Goal: Task Accomplishment & Management: Complete application form

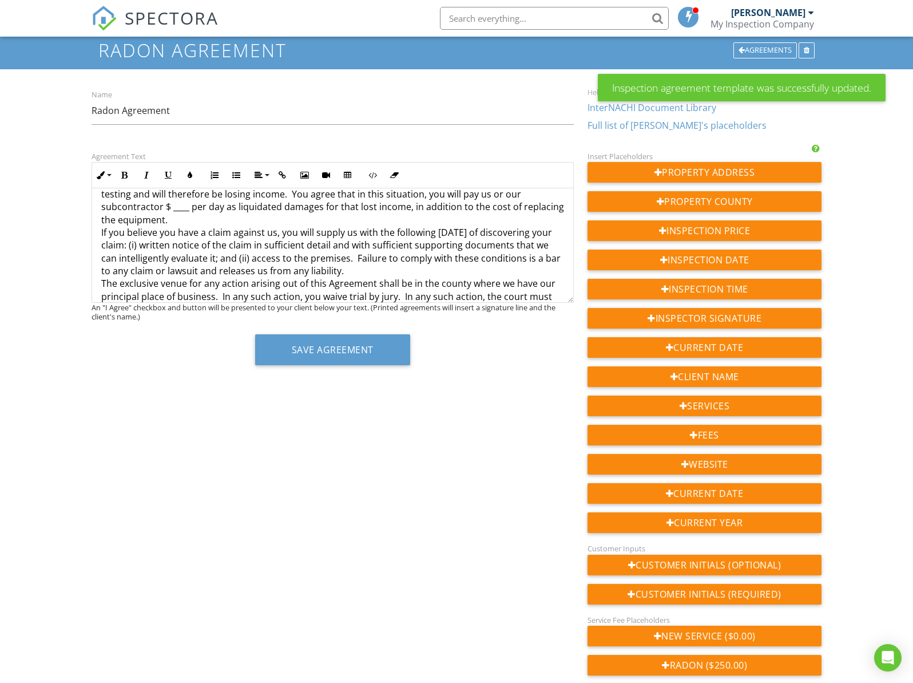
scroll to position [811, 0]
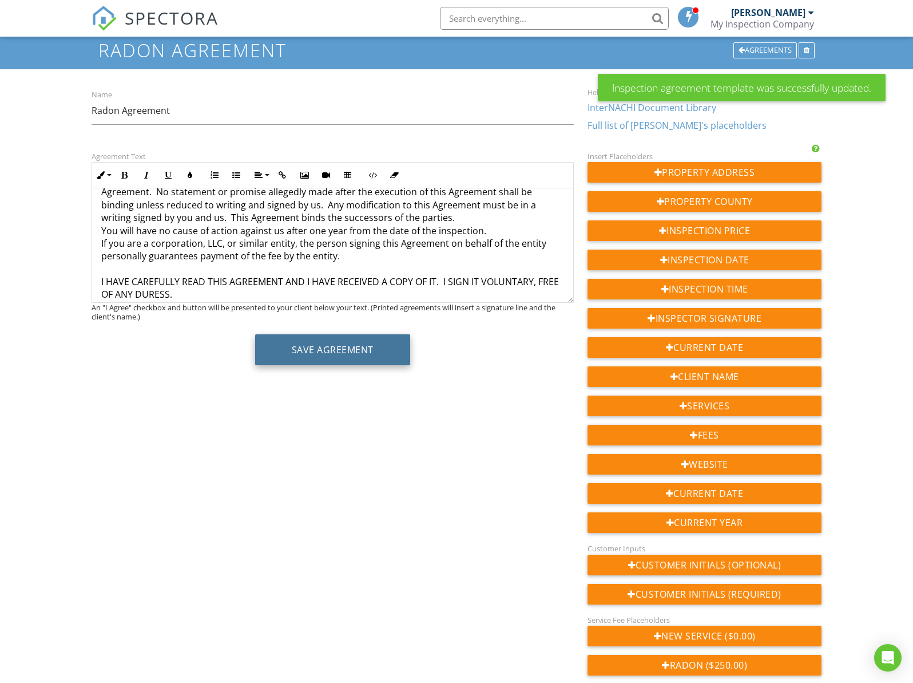
click at [336, 355] on button "Save Agreement" at bounding box center [332, 349] width 155 height 31
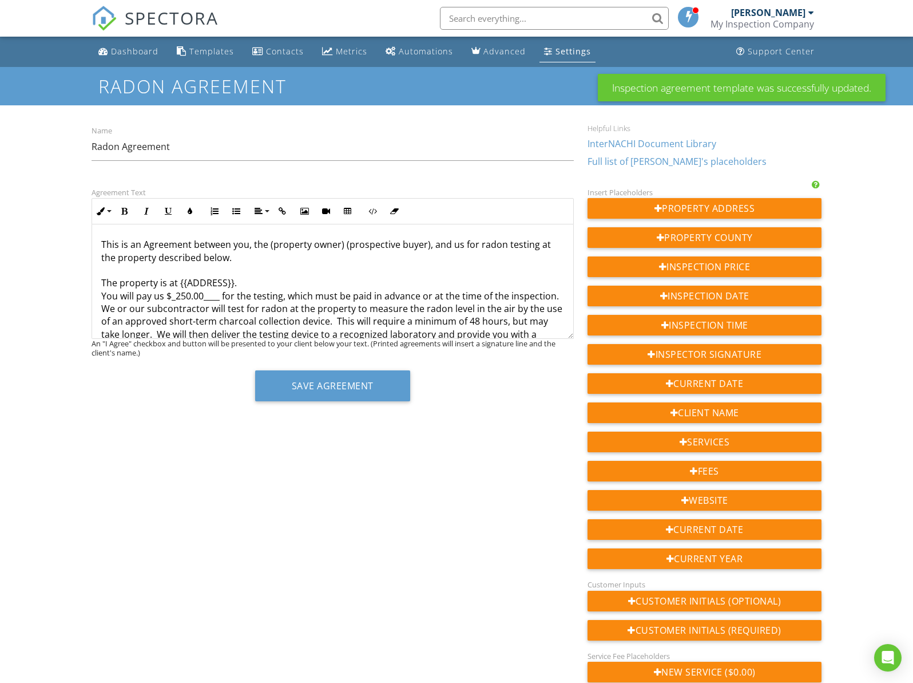
click at [561, 54] on div "Settings" at bounding box center [573, 51] width 35 height 11
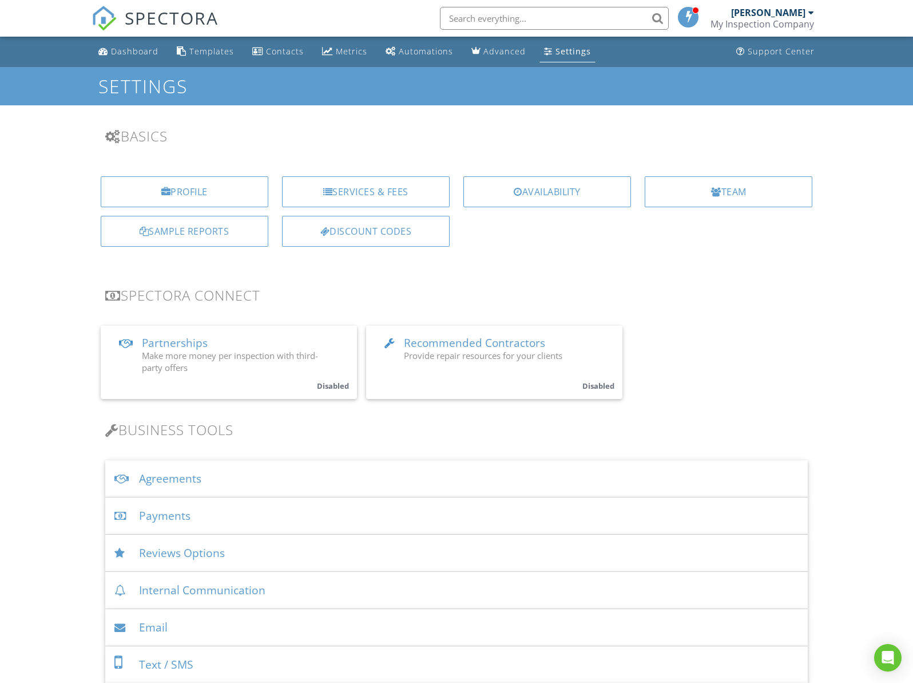
click at [268, 476] on div "Agreements" at bounding box center [456, 478] width 703 height 37
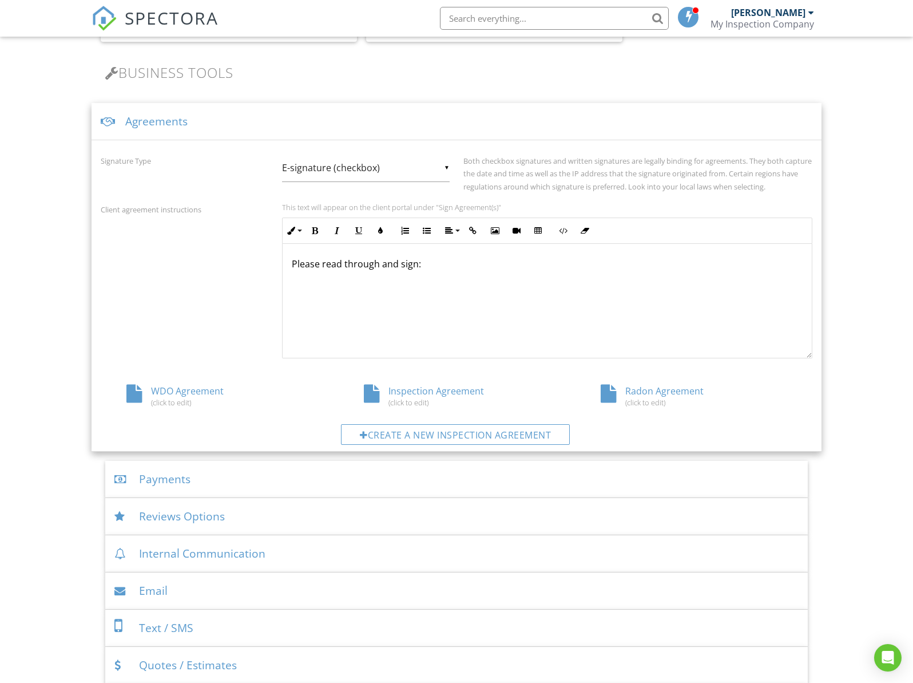
scroll to position [344, 0]
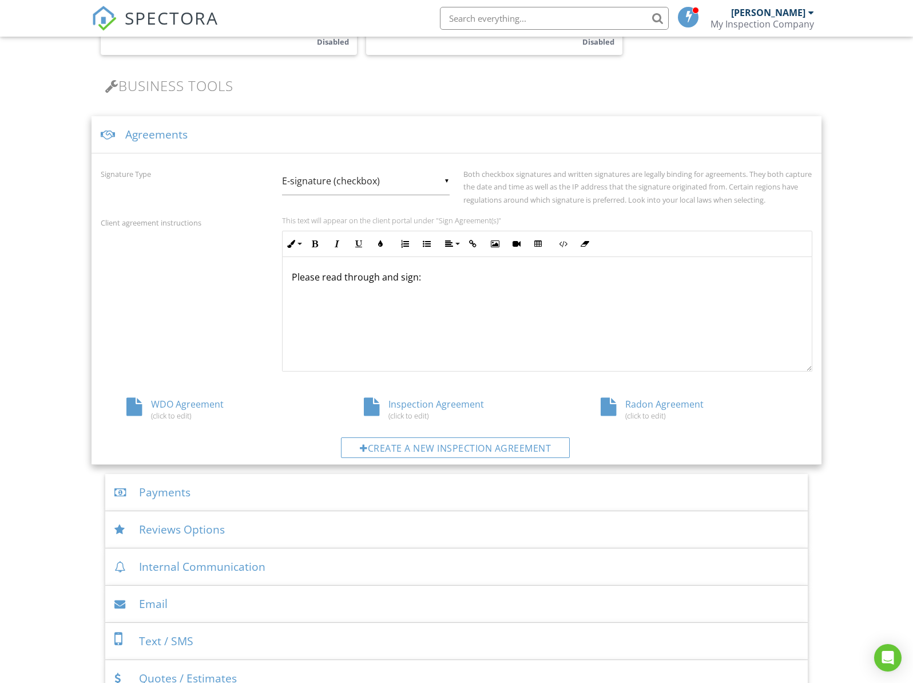
click at [397, 264] on div "Please read through and sign:" at bounding box center [548, 314] width 530 height 114
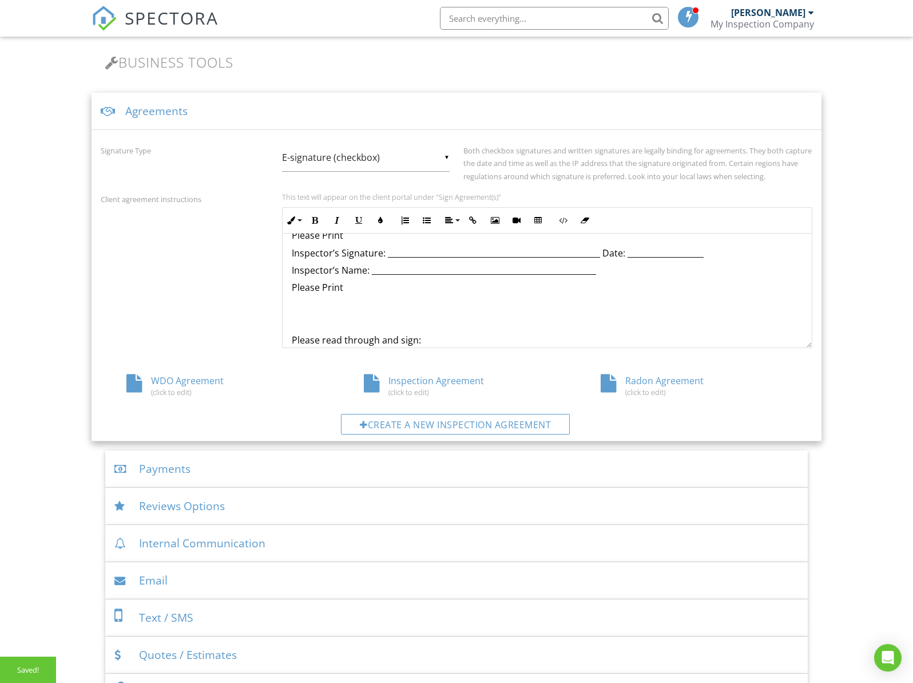
scroll to position [588, 0]
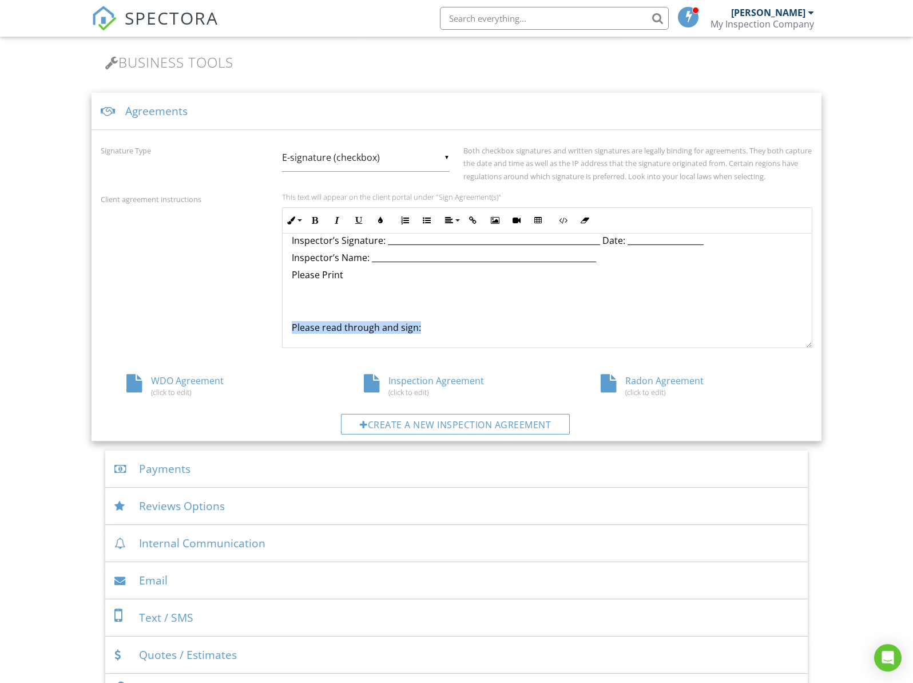
drag, startPoint x: 430, startPoint y: 331, endPoint x: 291, endPoint y: 318, distance: 139.7
click at [291, 318] on div "OIL TANK SWEEP AGREEMENT Subject Property: Service Date: Service Time: ( ) AM (…" at bounding box center [548, 9] width 530 height 677
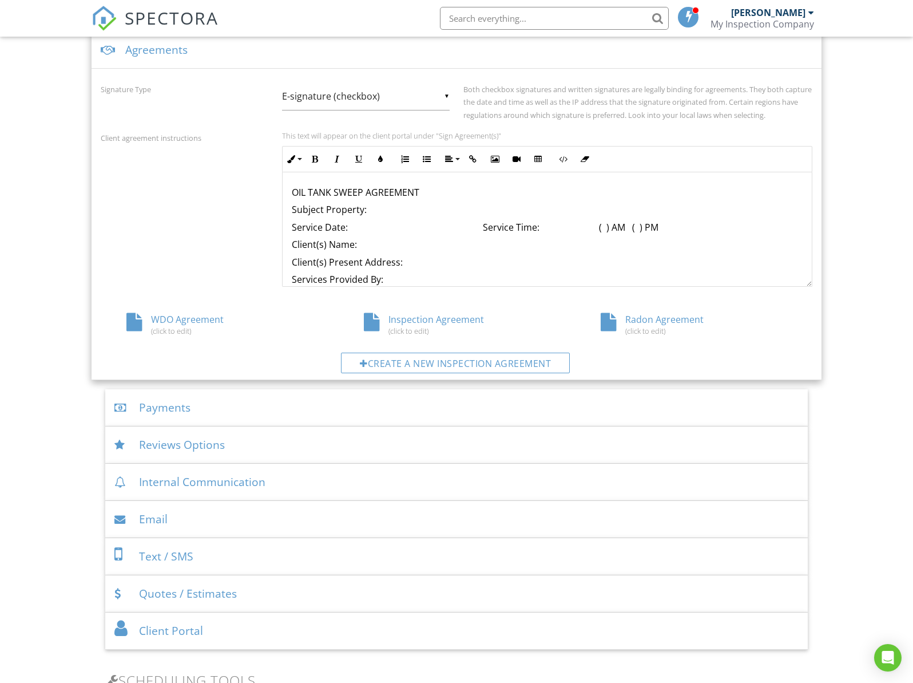
scroll to position [389, 0]
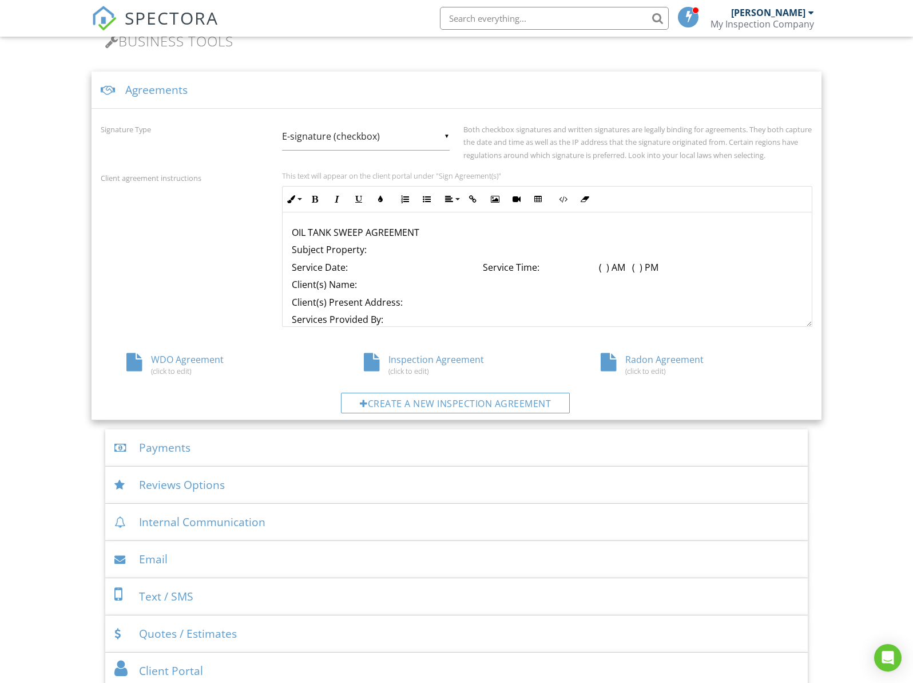
drag, startPoint x: 295, startPoint y: 224, endPoint x: 319, endPoint y: 226, distance: 24.1
click at [296, 224] on div "OIL TANK SWEEP AGREEMENT Subject Property: Service Date: Service Time: ( ) AM (…" at bounding box center [548, 550] width 530 height 677
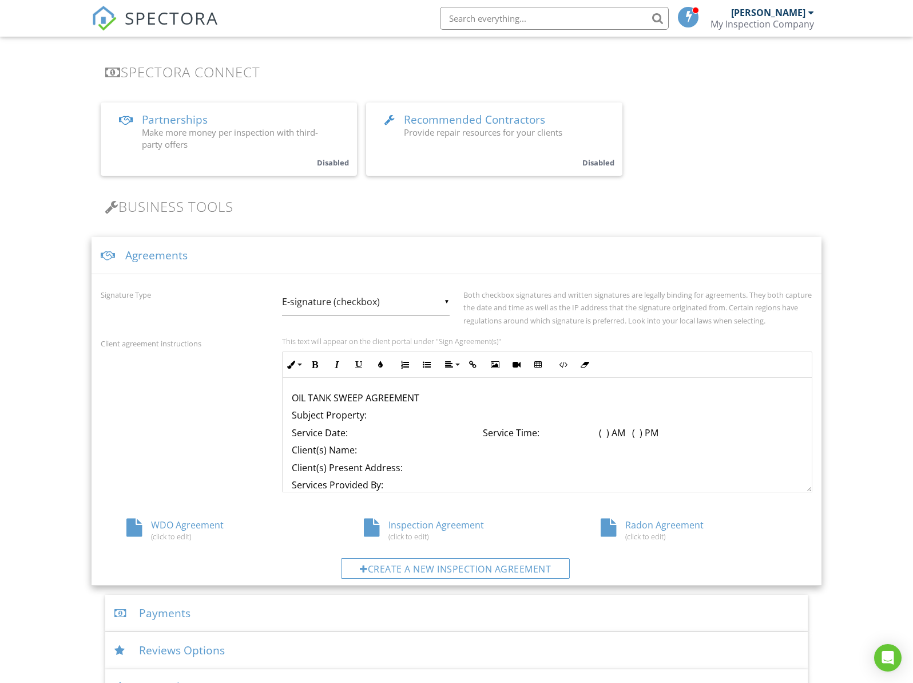
scroll to position [225, 0]
click at [455, 568] on div "Create a new inspection agreement" at bounding box center [455, 566] width 229 height 21
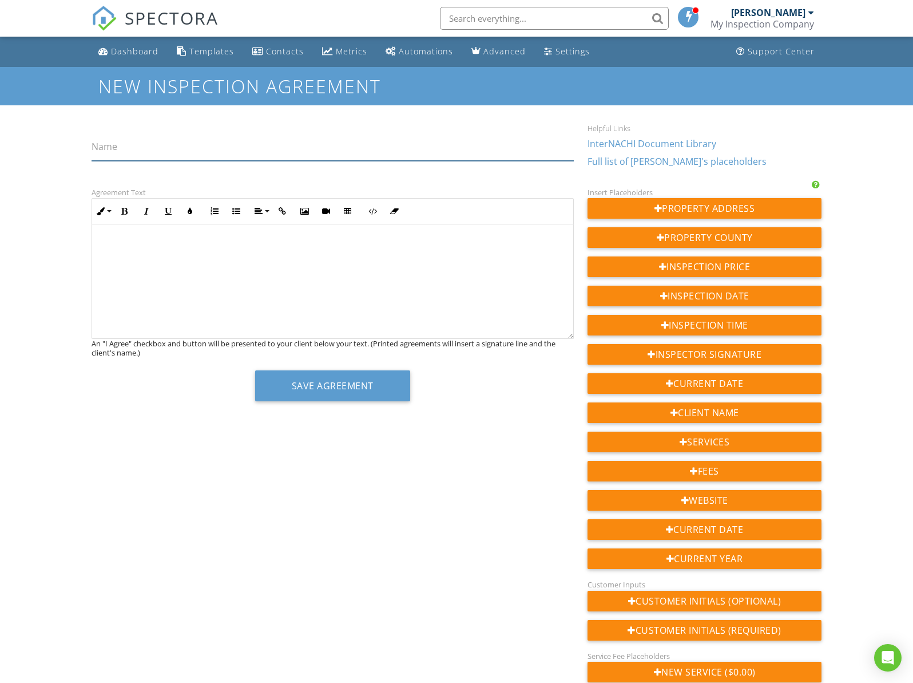
click at [199, 151] on input "Name" at bounding box center [333, 147] width 482 height 28
type input "Tank Sweep Agreement"
click at [166, 243] on p at bounding box center [332, 244] width 463 height 13
drag, startPoint x: 231, startPoint y: 242, endPoint x: 96, endPoint y: 244, distance: 135.1
click at [96, 244] on div "OIL TANK SWEEP AGREEMENT" at bounding box center [332, 281] width 481 height 114
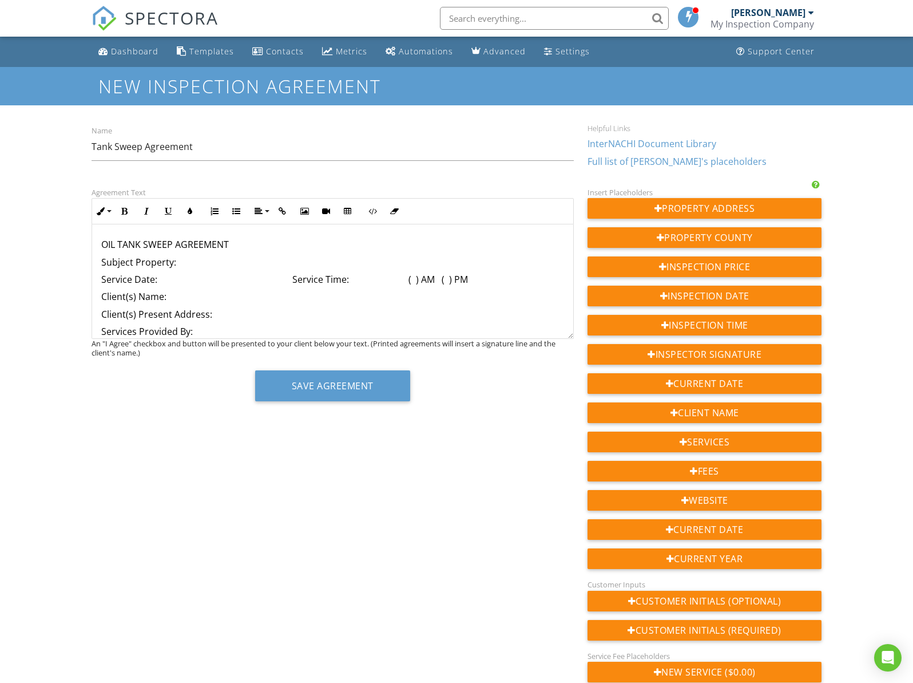
drag, startPoint x: 217, startPoint y: 292, endPoint x: 97, endPoint y: 259, distance: 124.1
click at [97, 259] on div "OIL TANK SWEEP AGREEMENT Subject Property: Service Date: Service Time: ( ) AM (…" at bounding box center [332, 560] width 481 height 672
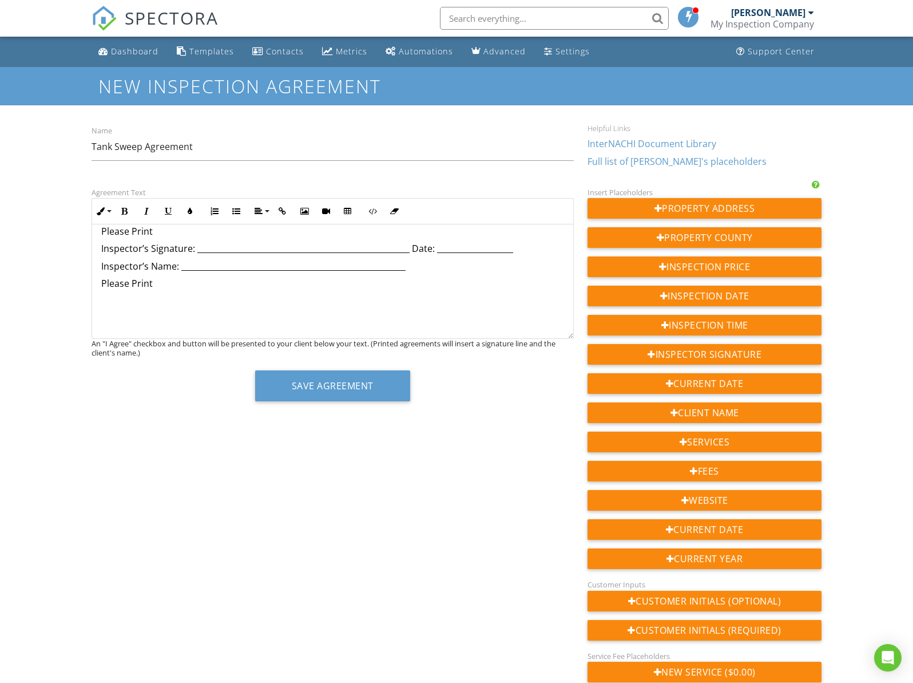
scroll to position [523, 0]
click at [387, 313] on p at bounding box center [332, 318] width 463 height 13
click at [129, 316] on p at bounding box center [332, 318] width 463 height 13
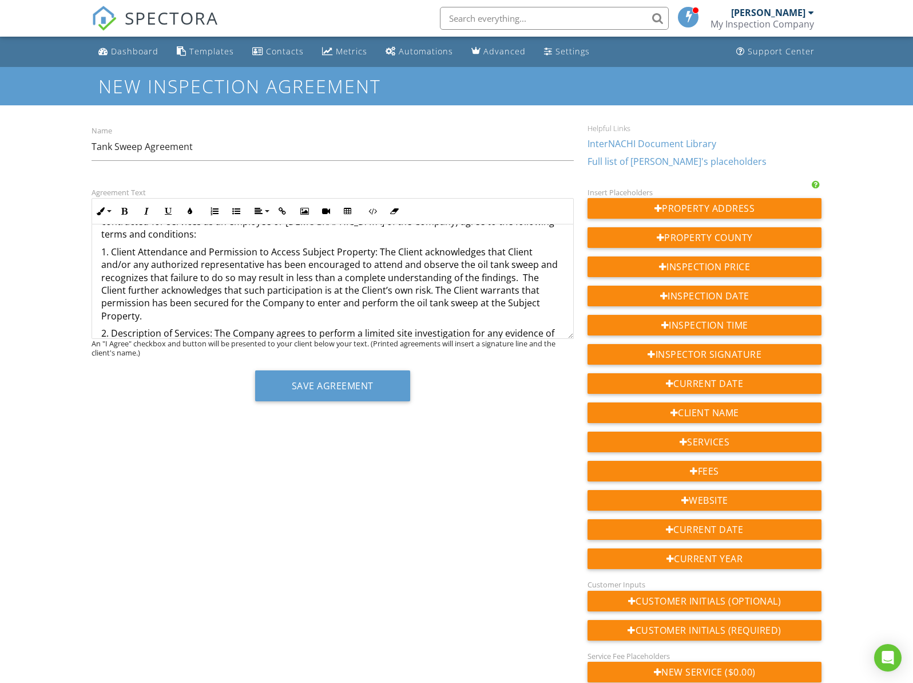
scroll to position [0, 0]
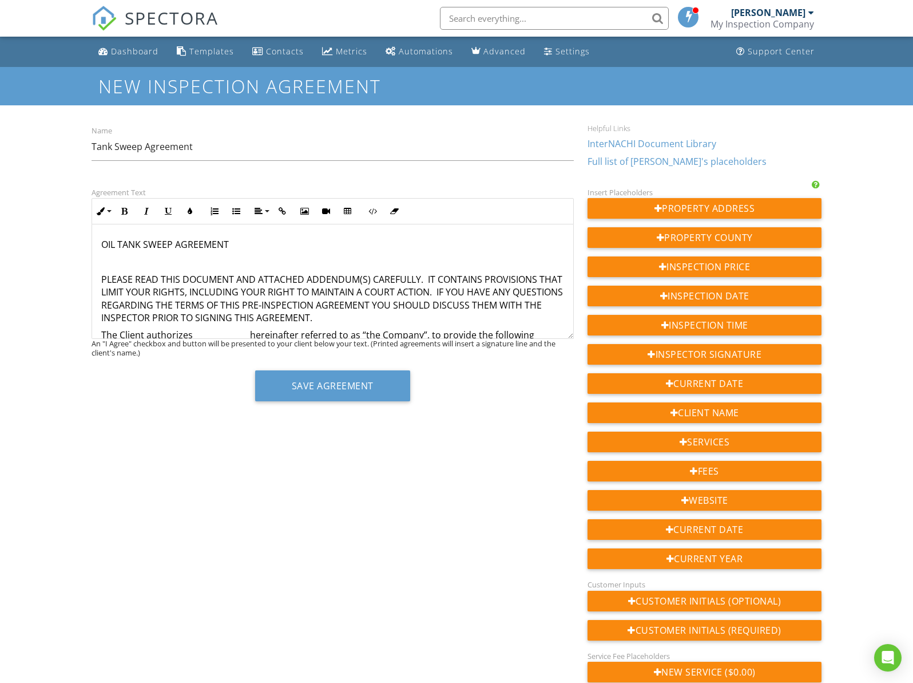
click at [234, 256] on p at bounding box center [332, 262] width 463 height 13
